Goal: Communication & Community: Answer question/provide support

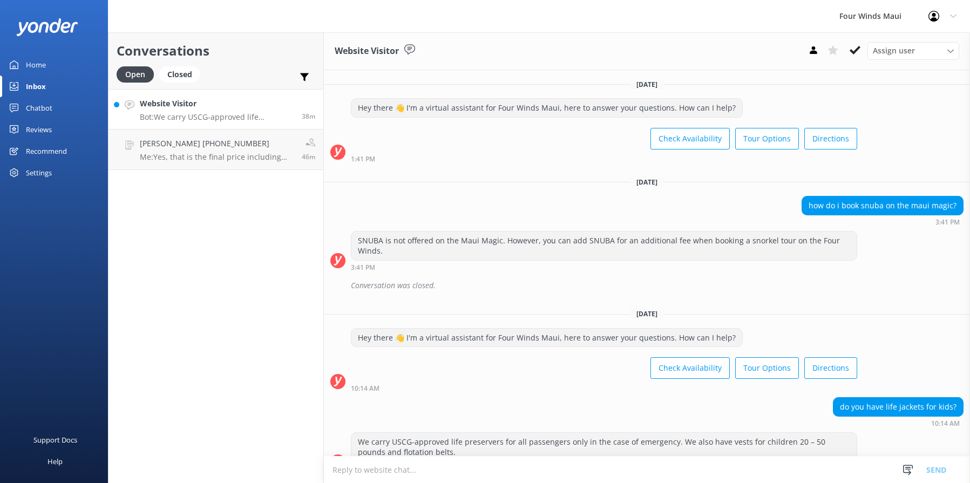
scroll to position [22, 0]
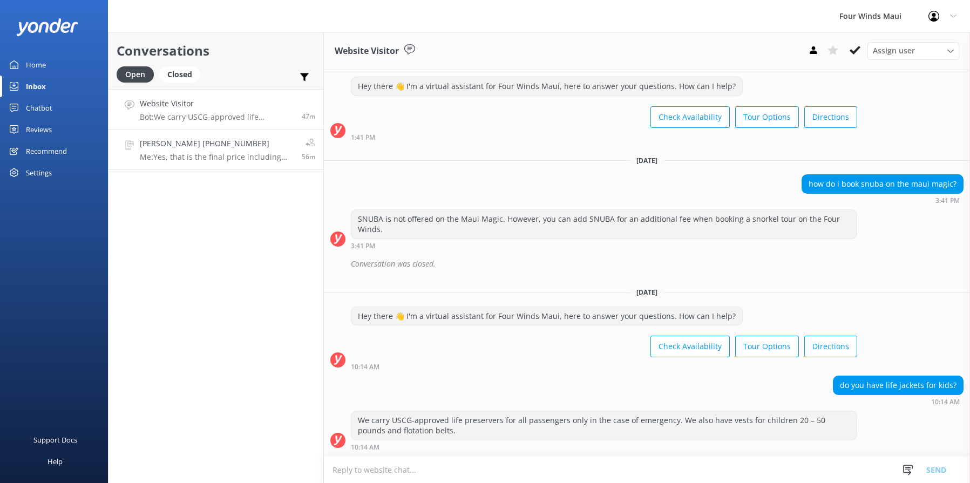
click at [257, 149] on h4 "[PERSON_NAME] [PHONE_NUMBER]" at bounding box center [217, 144] width 154 height 12
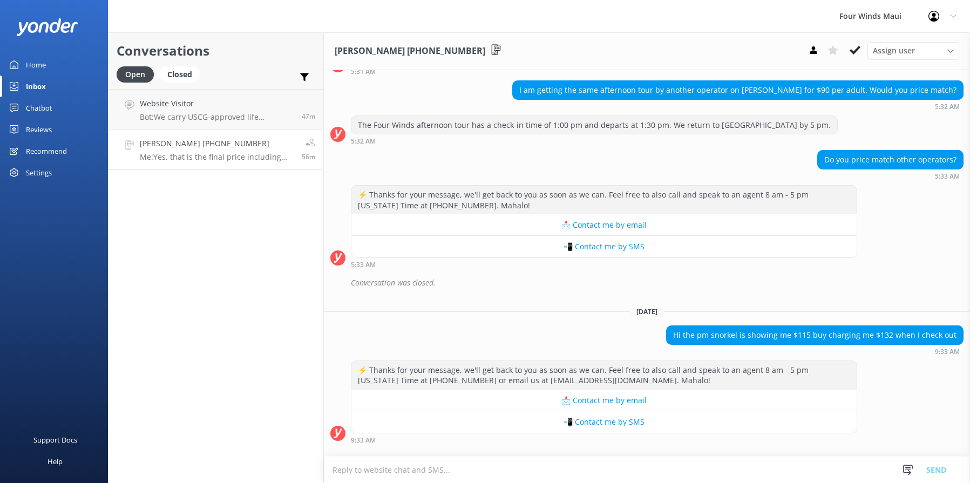
scroll to position [1879, 0]
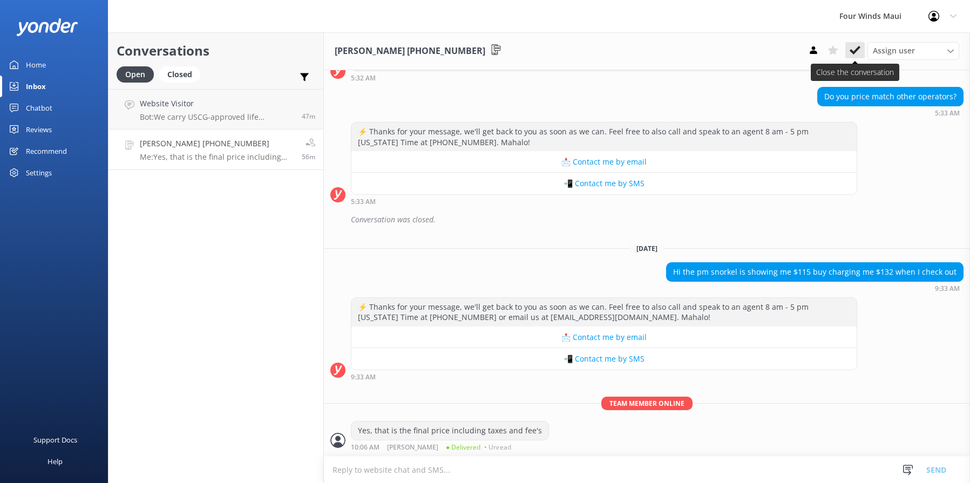
click at [859, 50] on icon at bounding box center [854, 50] width 11 height 11
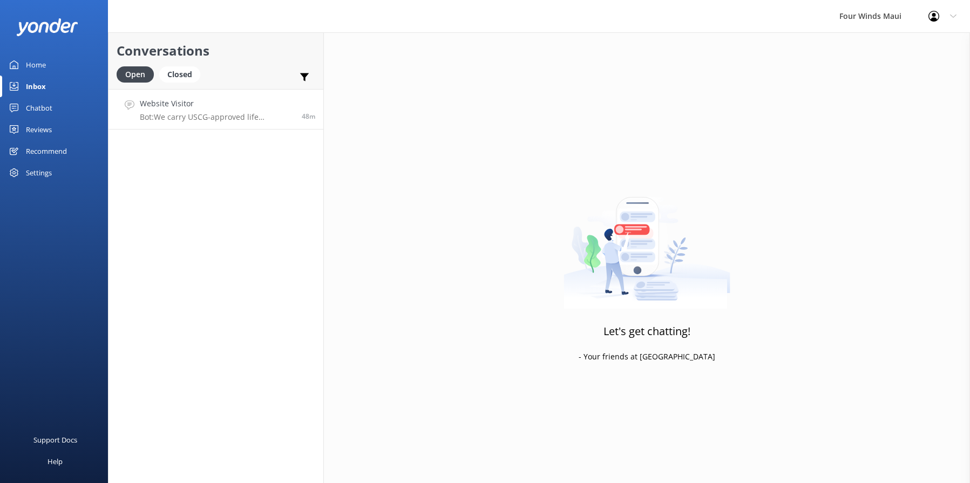
click at [240, 105] on h4 "Website Visitor" at bounding box center [217, 104] width 154 height 12
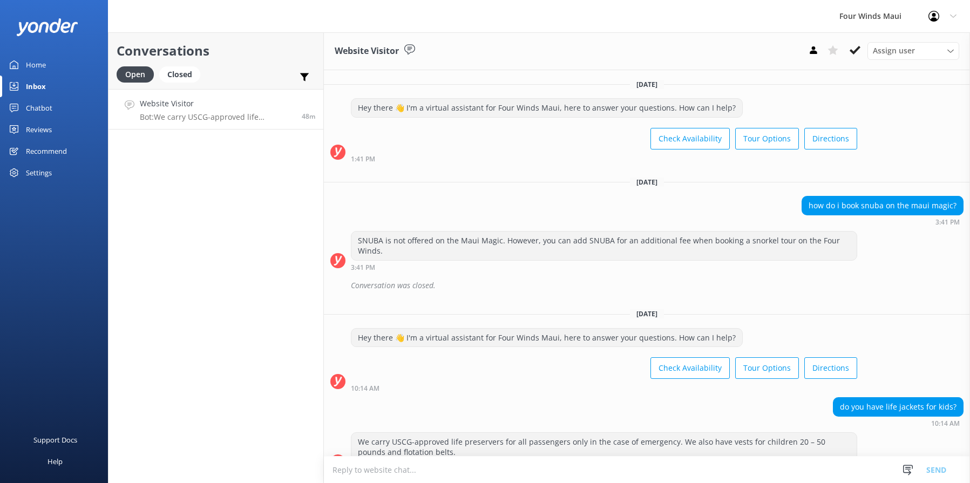
scroll to position [22, 0]
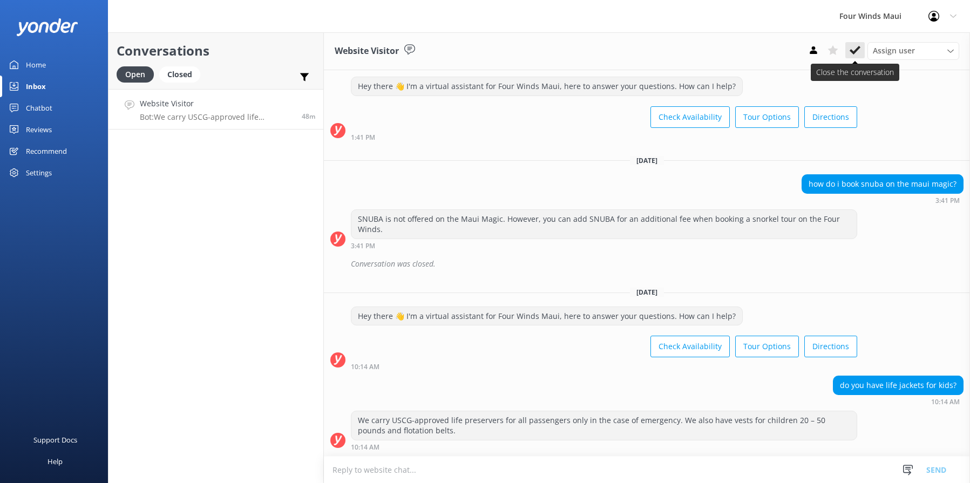
click at [854, 50] on icon at bounding box center [854, 50] width 11 height 11
